Goal: Information Seeking & Learning: Understand process/instructions

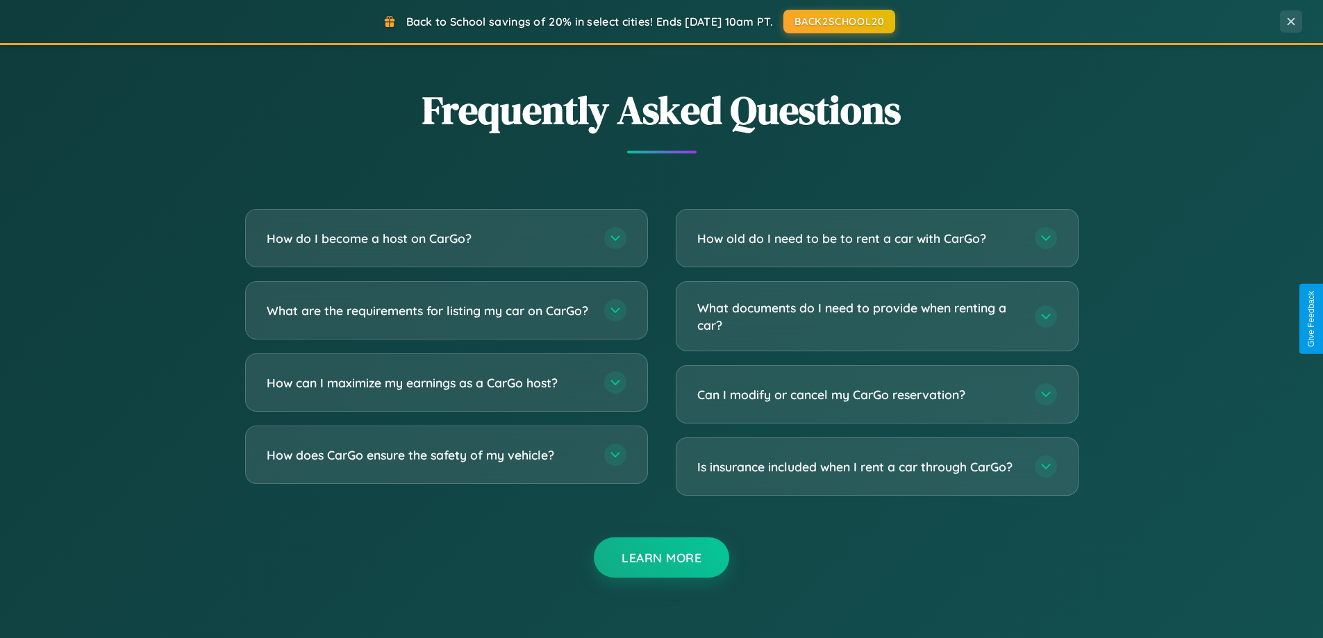
scroll to position [2673, 0]
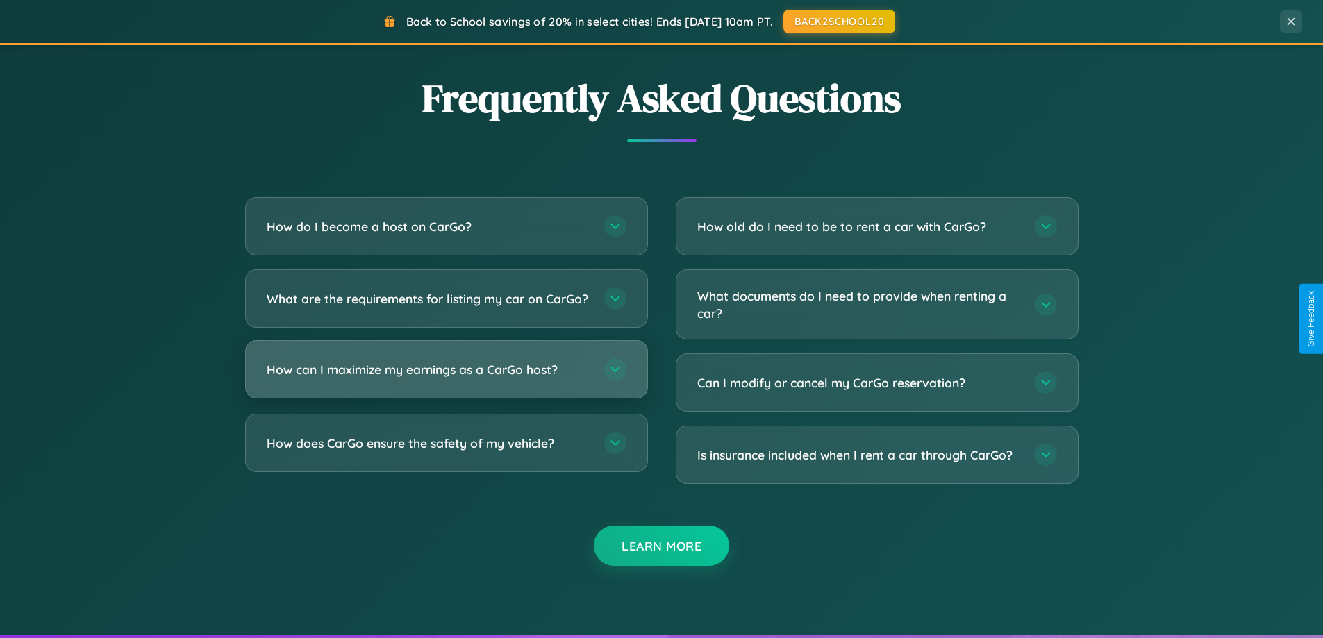
click at [446, 379] on h3 "How can I maximize my earnings as a CarGo host?" at bounding box center [429, 369] width 324 height 17
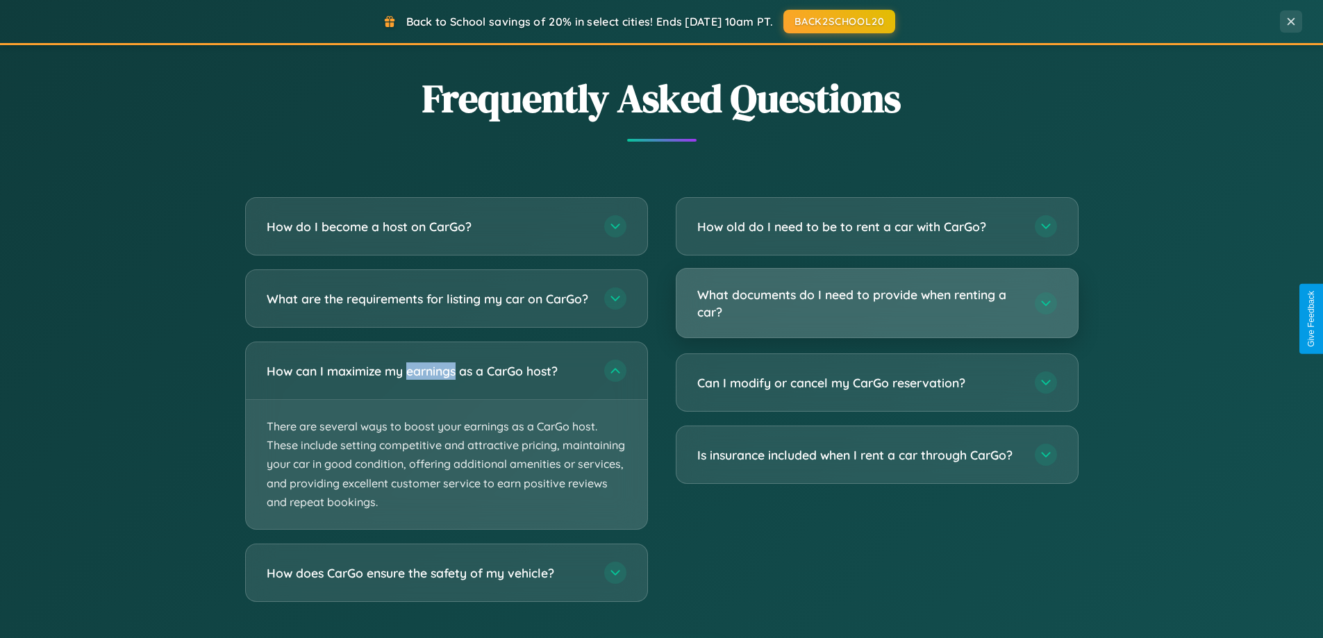
click at [877, 304] on h3 "What documents do I need to provide when renting a car?" at bounding box center [859, 303] width 324 height 34
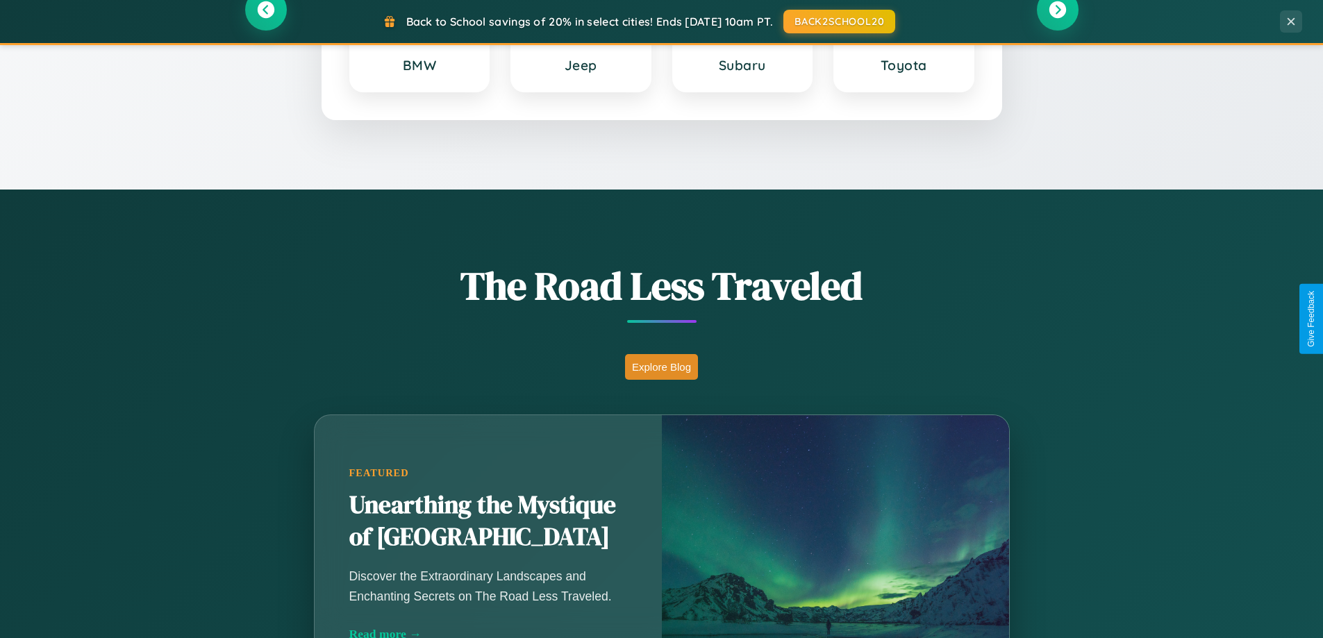
scroll to position [0, 0]
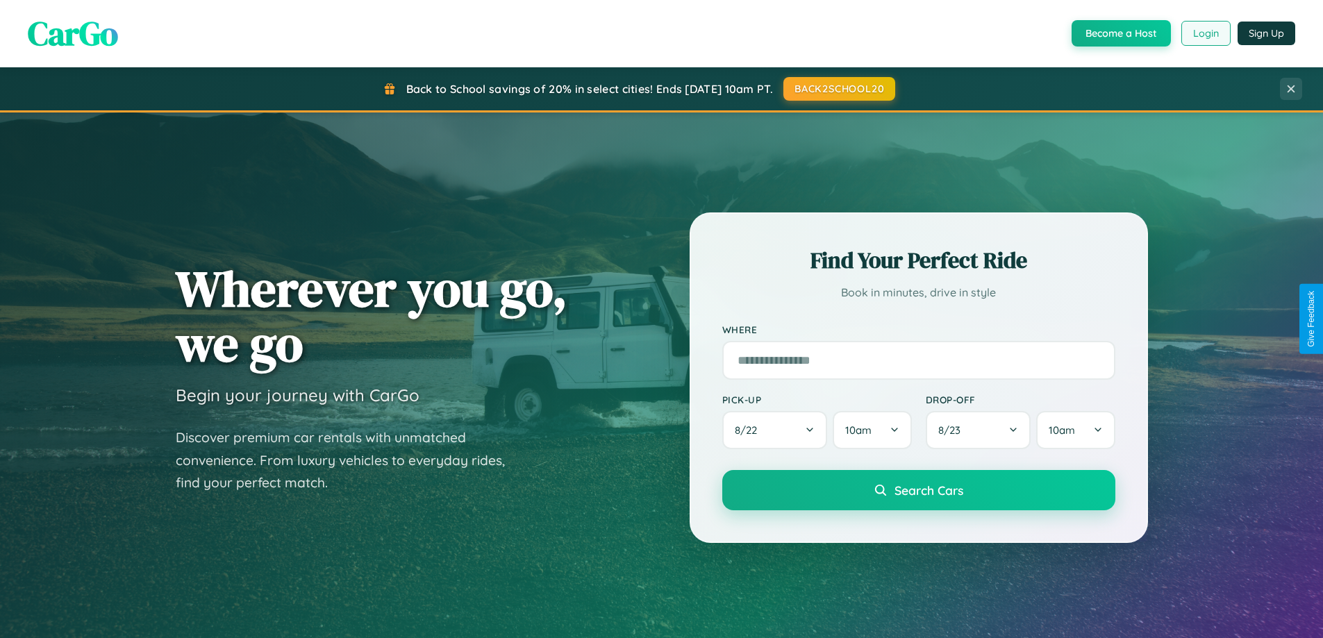
click at [1205, 33] on button "Login" at bounding box center [1206, 33] width 49 height 25
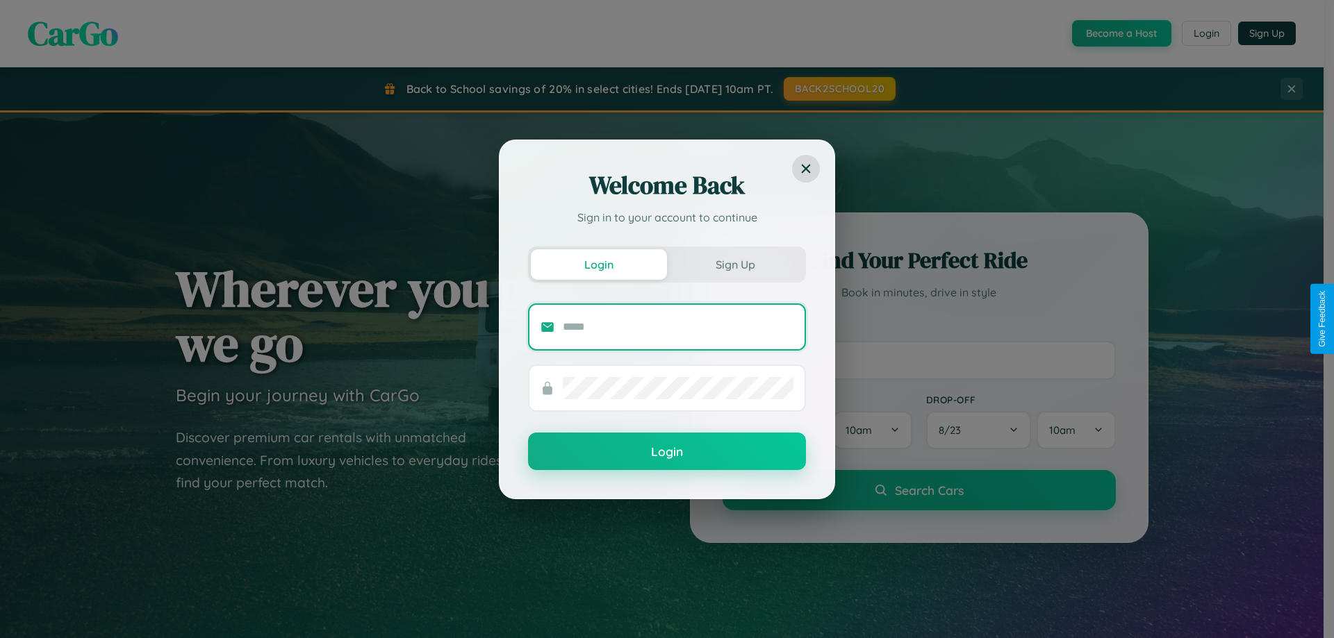
click at [678, 326] on input "text" at bounding box center [678, 327] width 231 height 22
type input "**********"
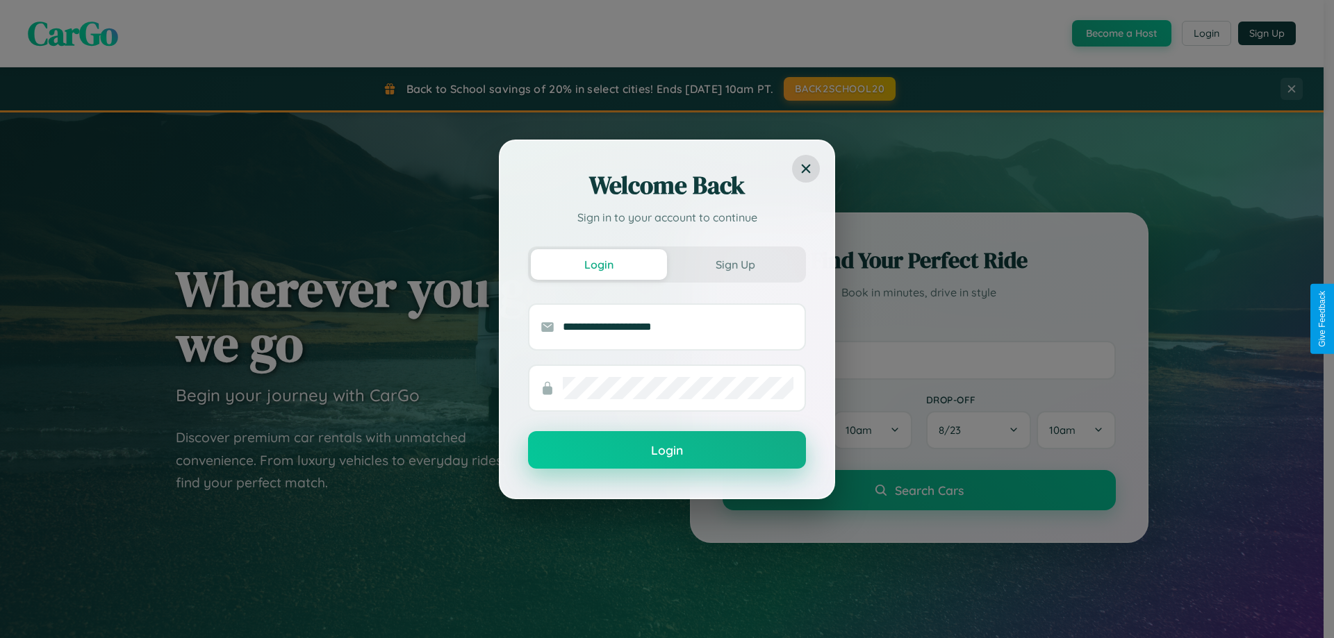
click at [667, 450] on button "Login" at bounding box center [667, 450] width 278 height 38
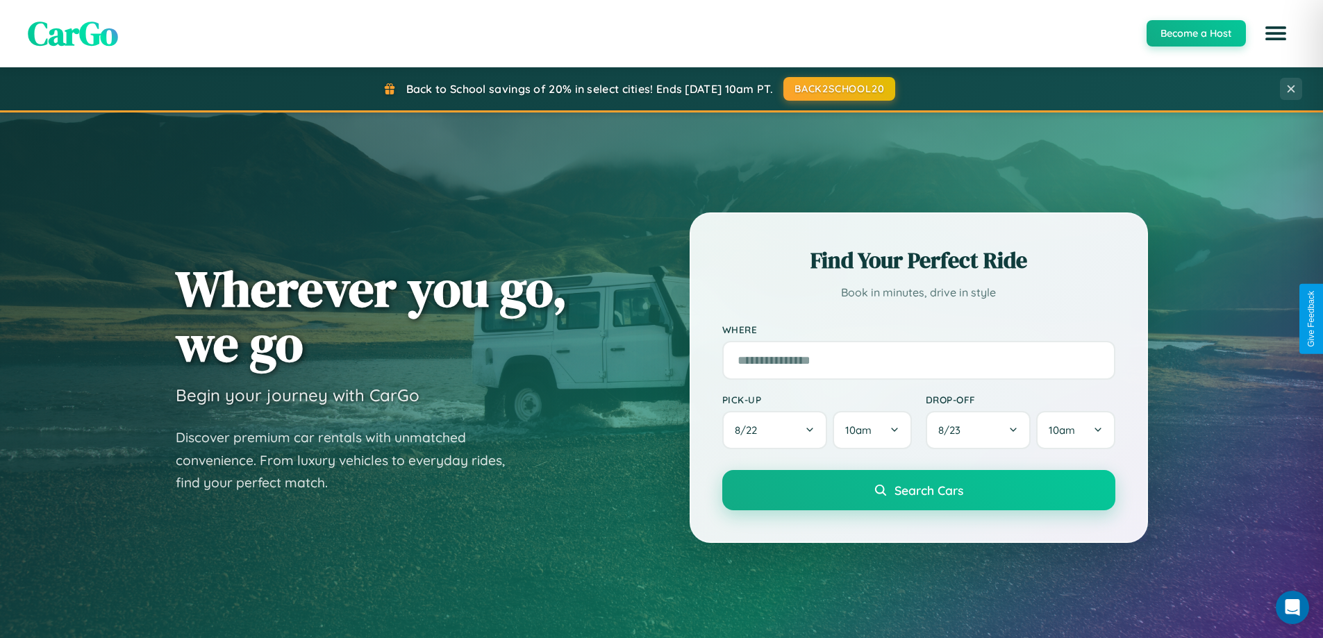
scroll to position [41, 0]
